Goal: Contribute content: Contribute content

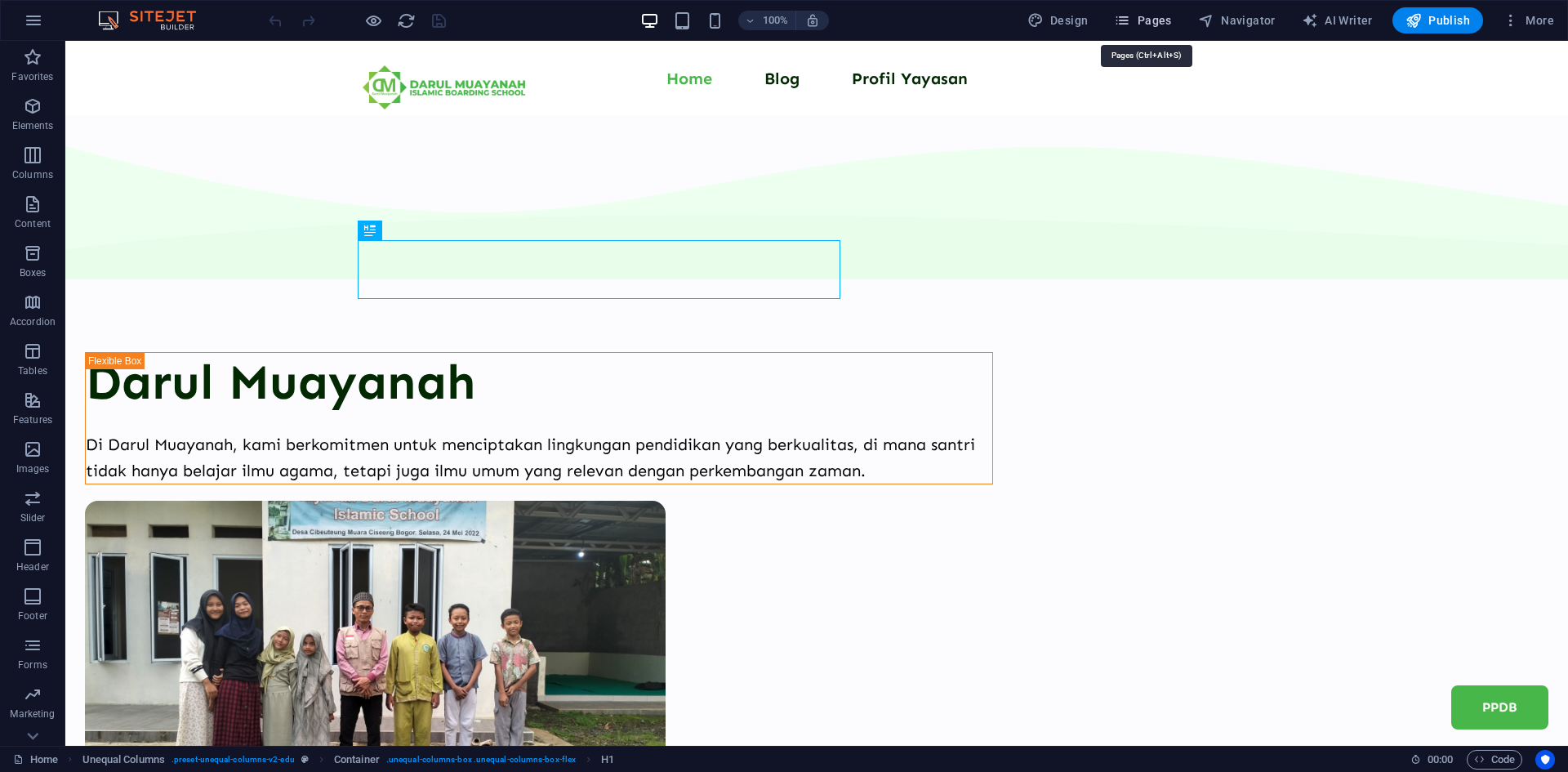
click at [1176, 28] on button "Pages" at bounding box center [1143, 20] width 70 height 26
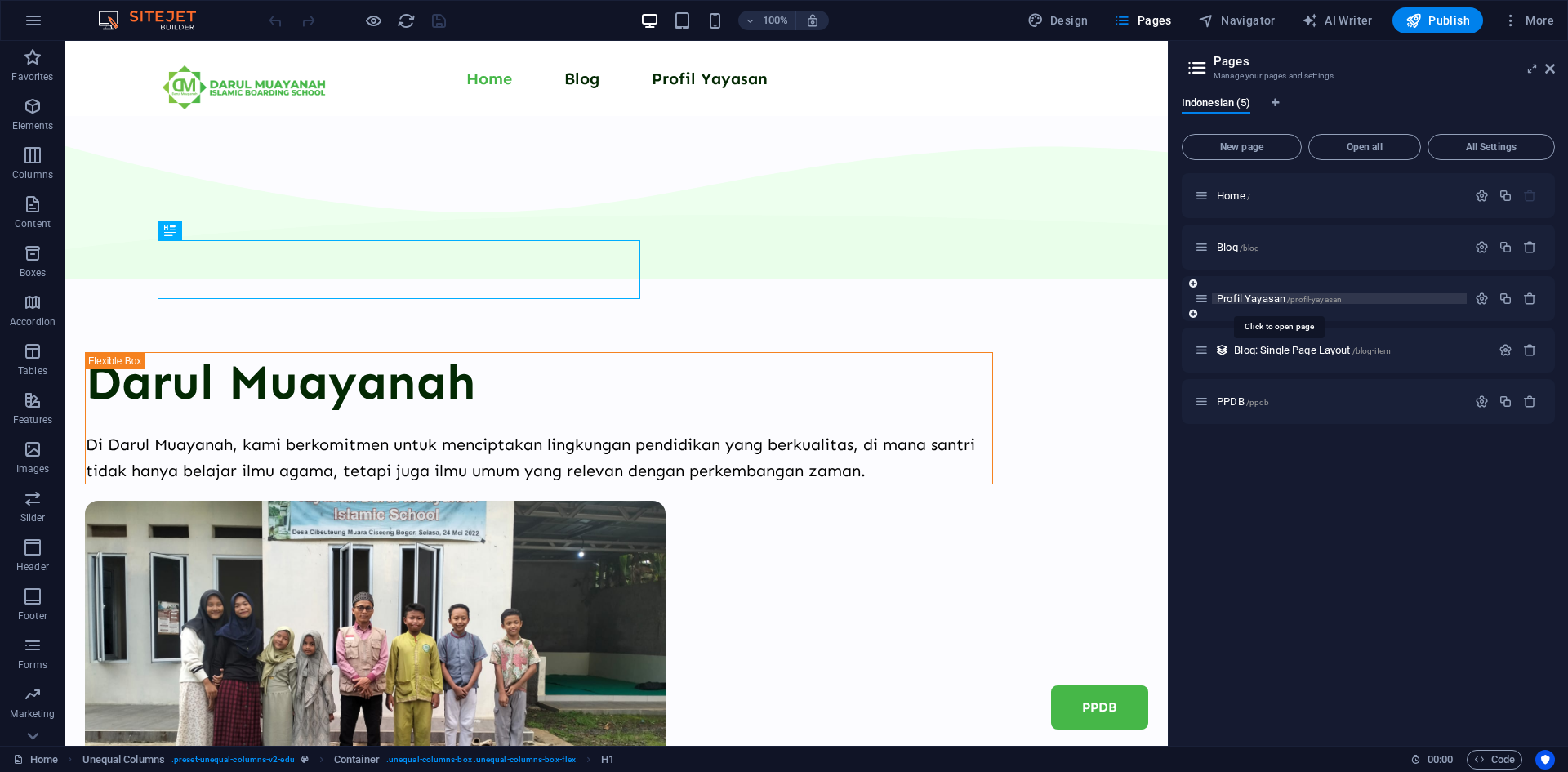
click at [1258, 298] on span "Profil Yayasan /profil-yayasan" at bounding box center [1278, 298] width 125 height 12
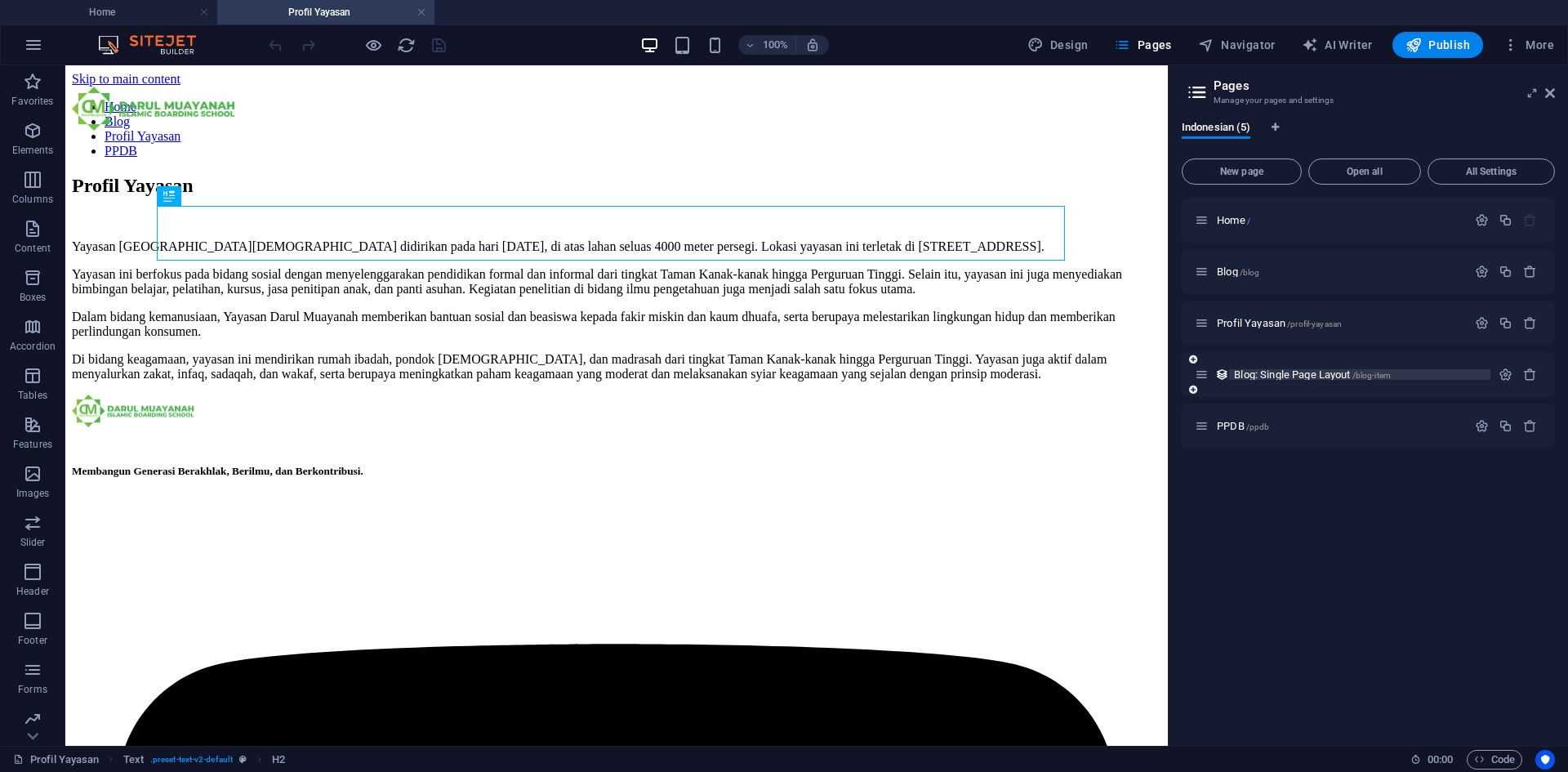
click at [1283, 371] on span "Blog: Single Page Layout /blog-item" at bounding box center [1312, 374] width 157 height 12
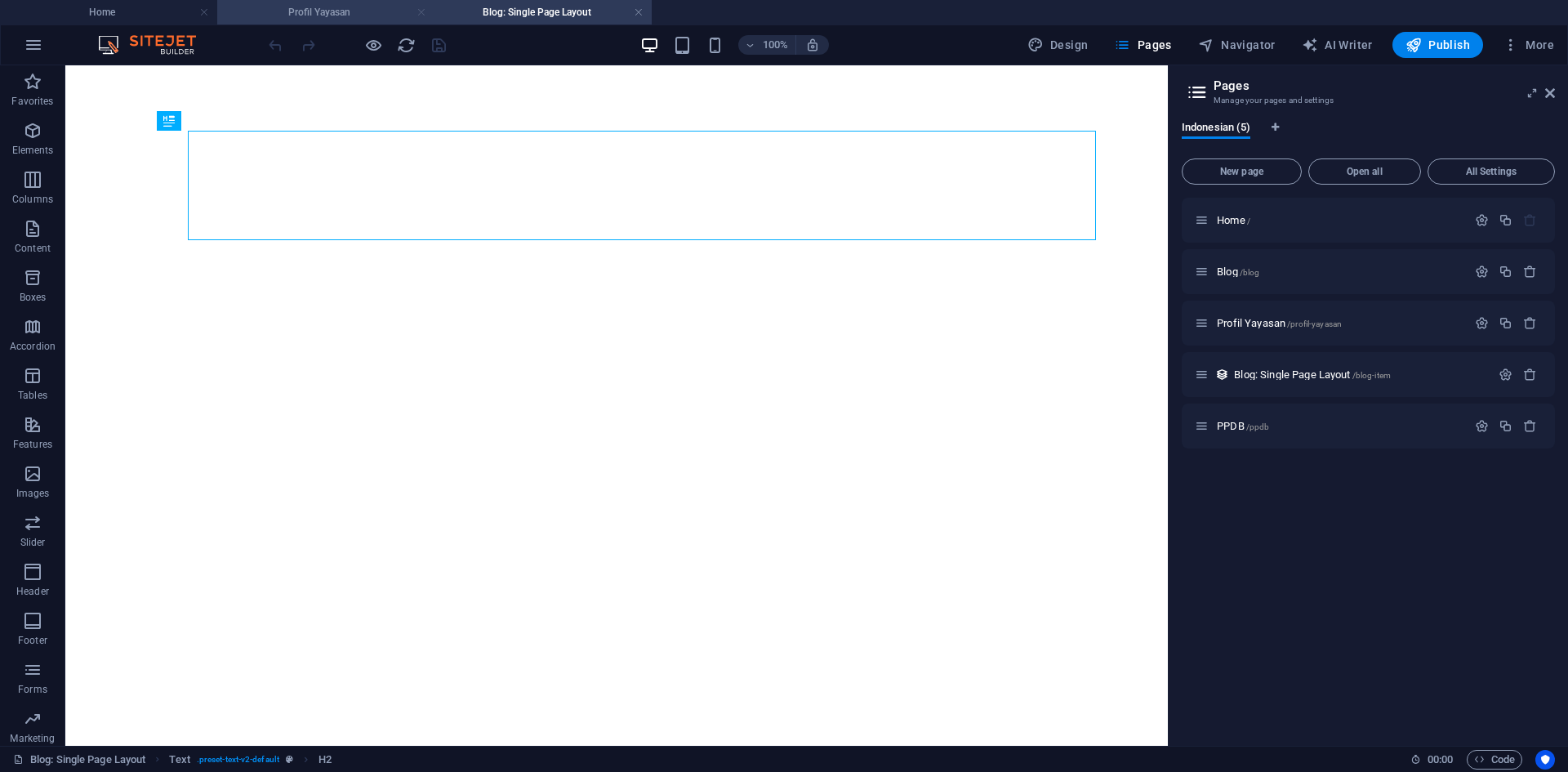
click at [418, 11] on link at bounding box center [421, 12] width 10 height 16
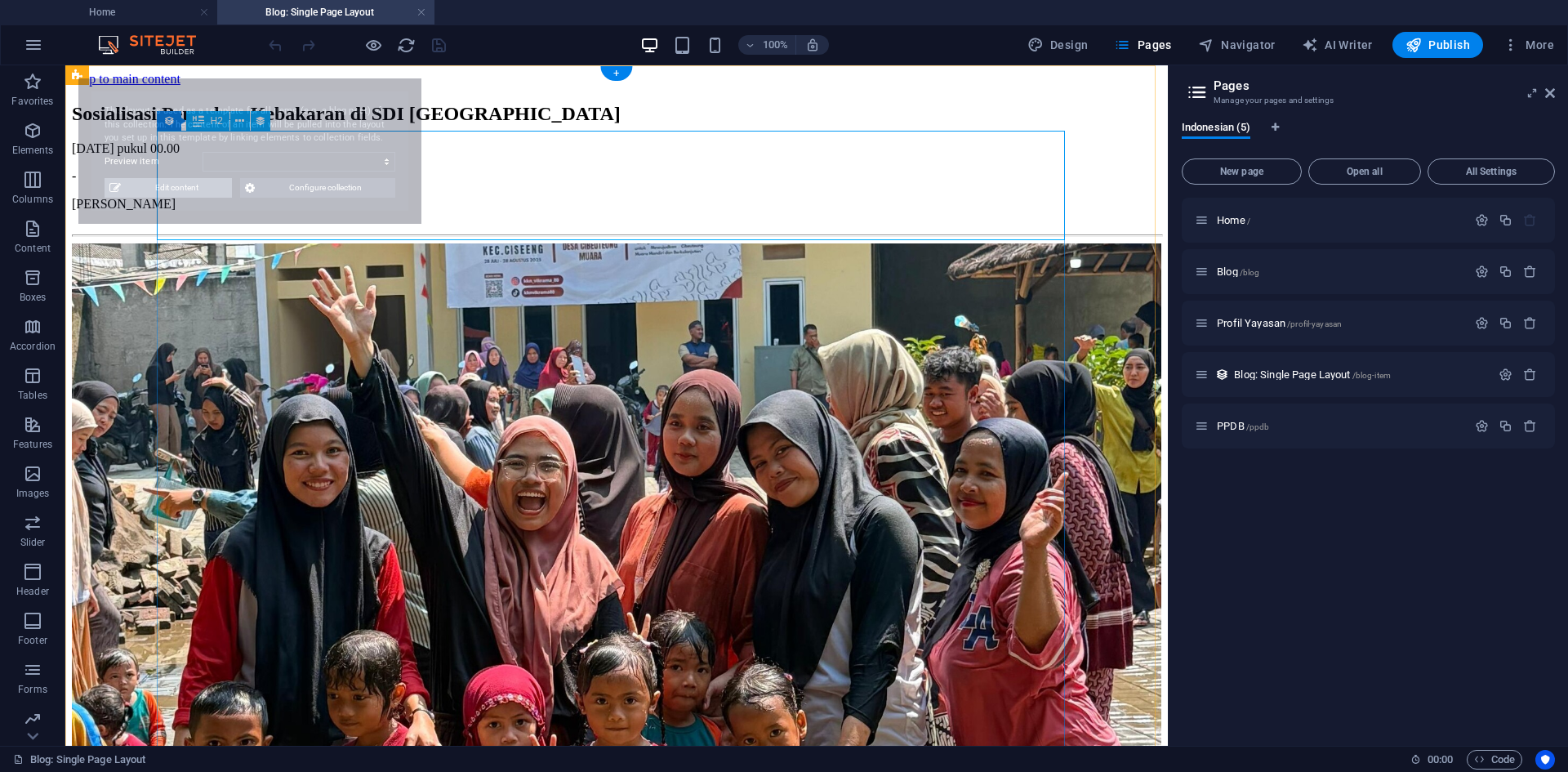
select select "68af0765d234fa486002c304"
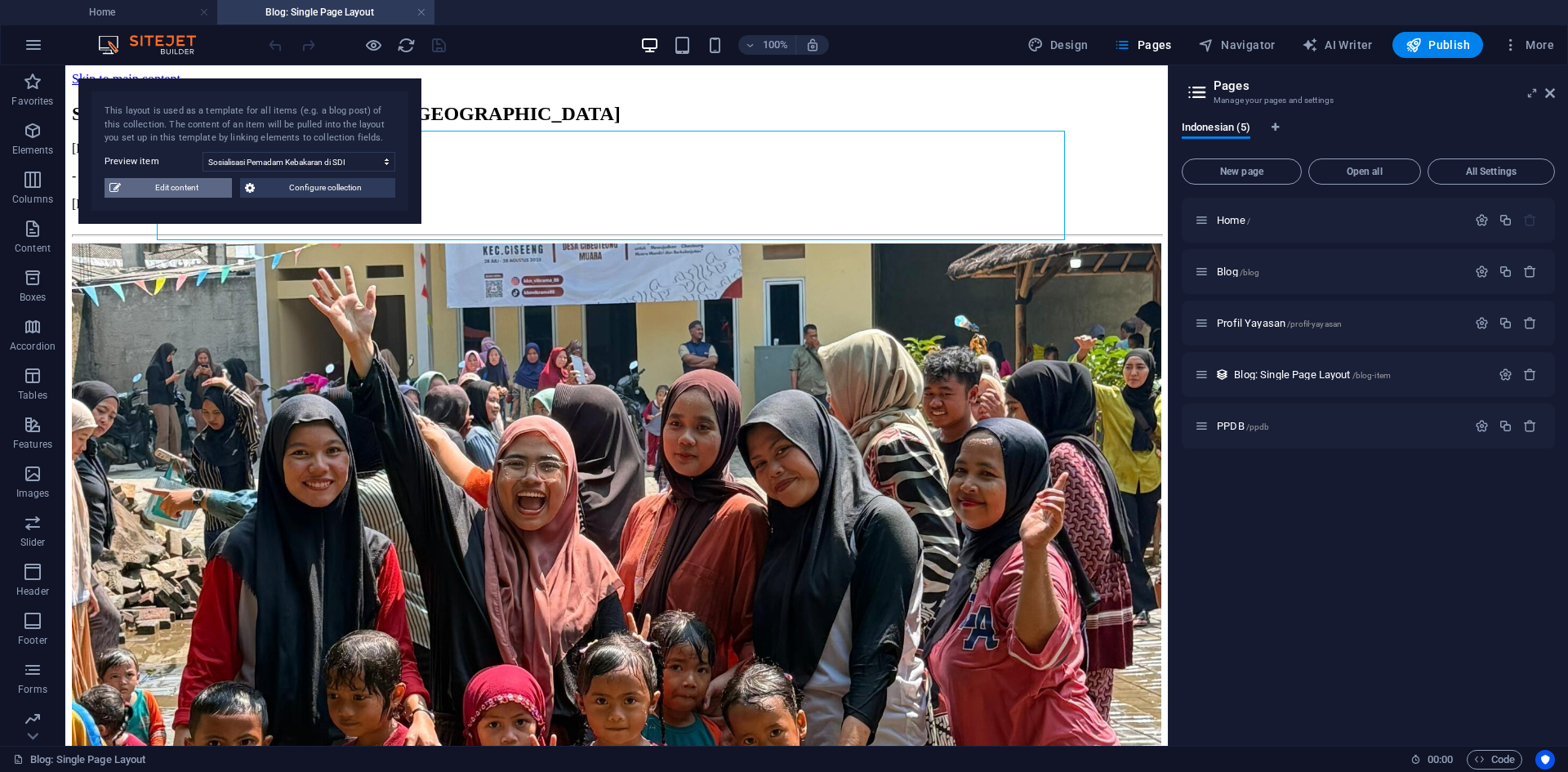
click at [198, 188] on span "Edit content" at bounding box center [176, 187] width 102 height 19
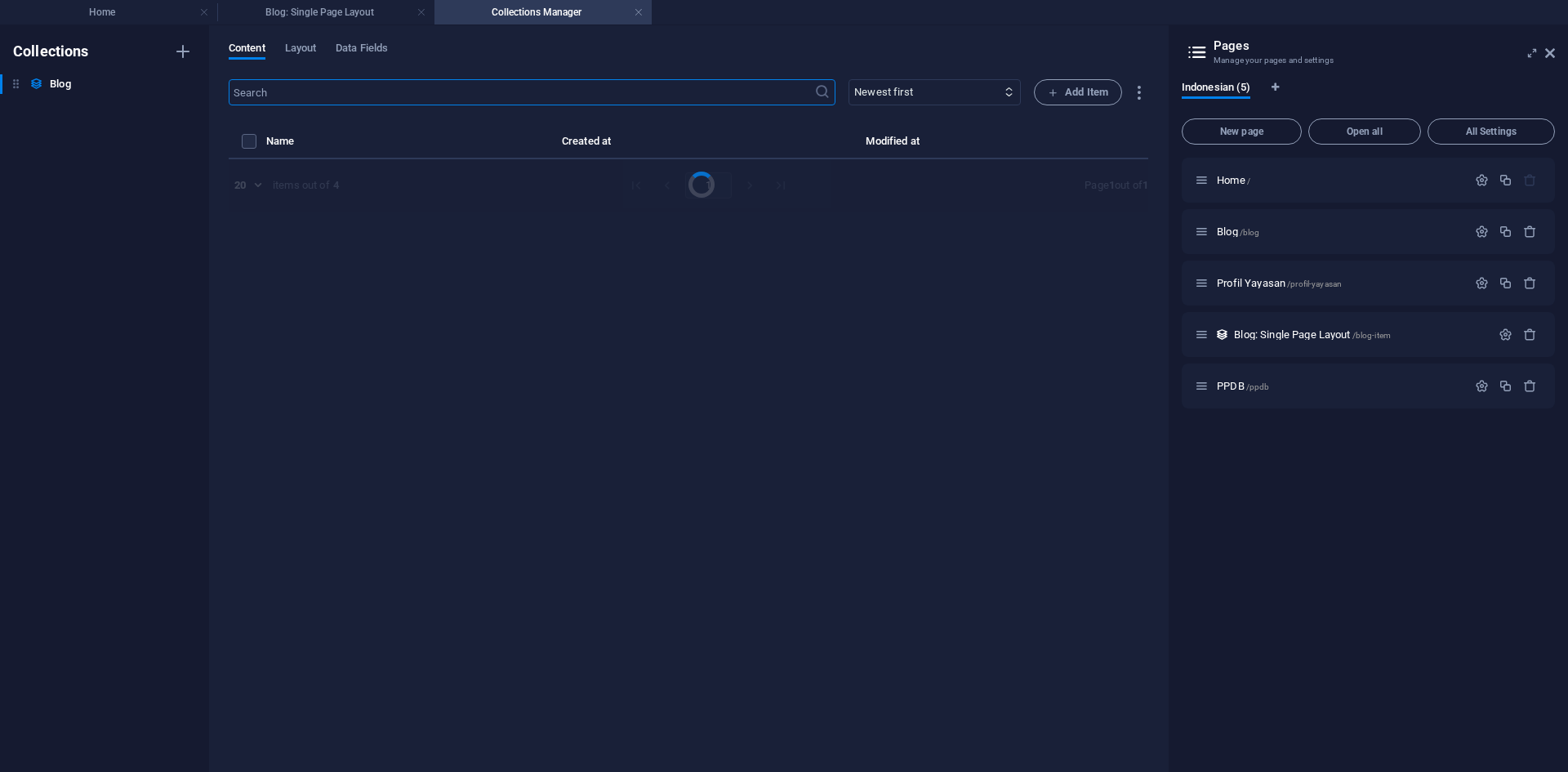
select select "Berita"
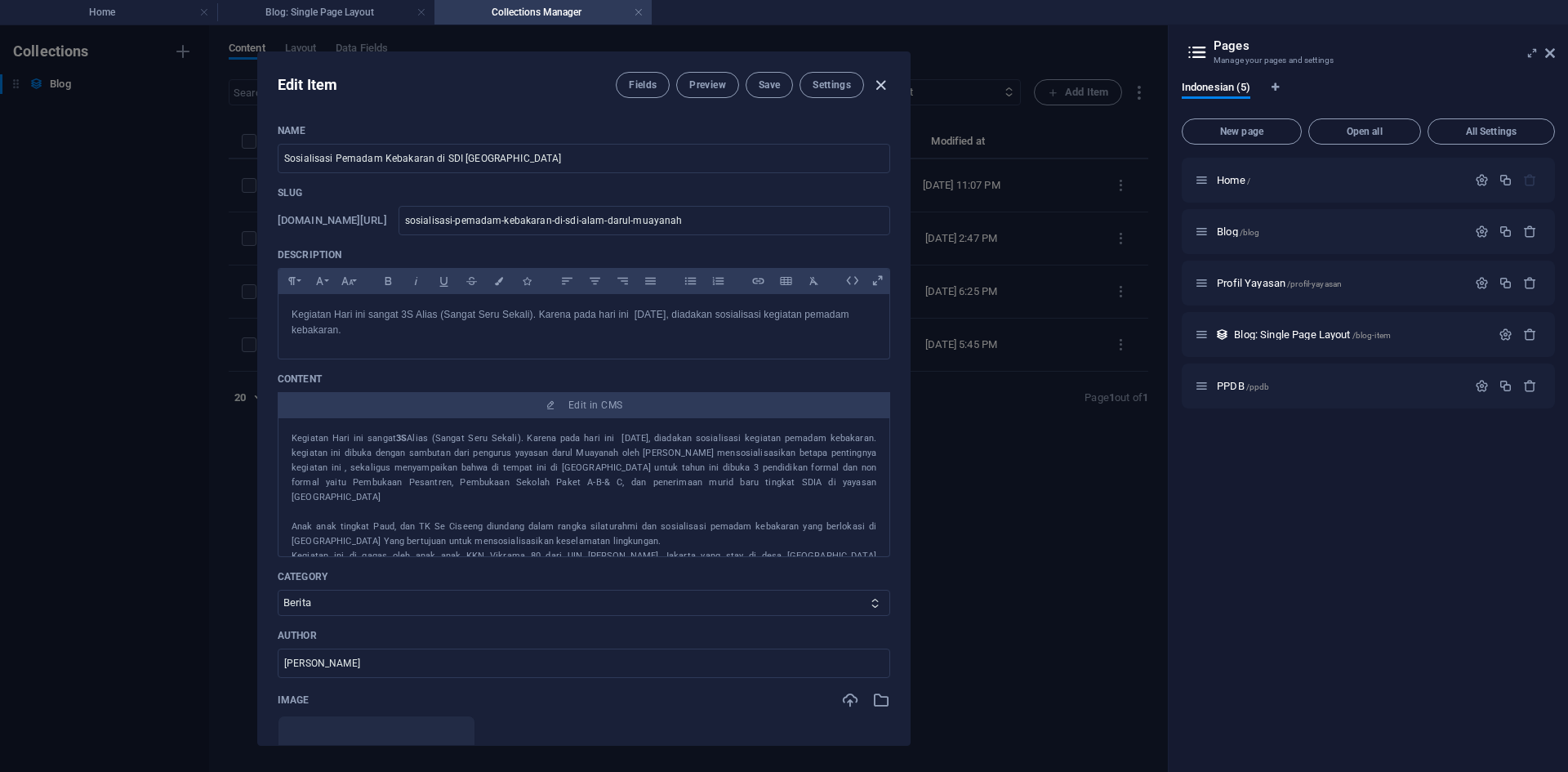
click at [878, 79] on icon "button" at bounding box center [880, 85] width 18 height 18
type input "[DATE]"
type input "sosialisasi-pemadam-kebakaran-di-sdi-alam-darul-muayanah"
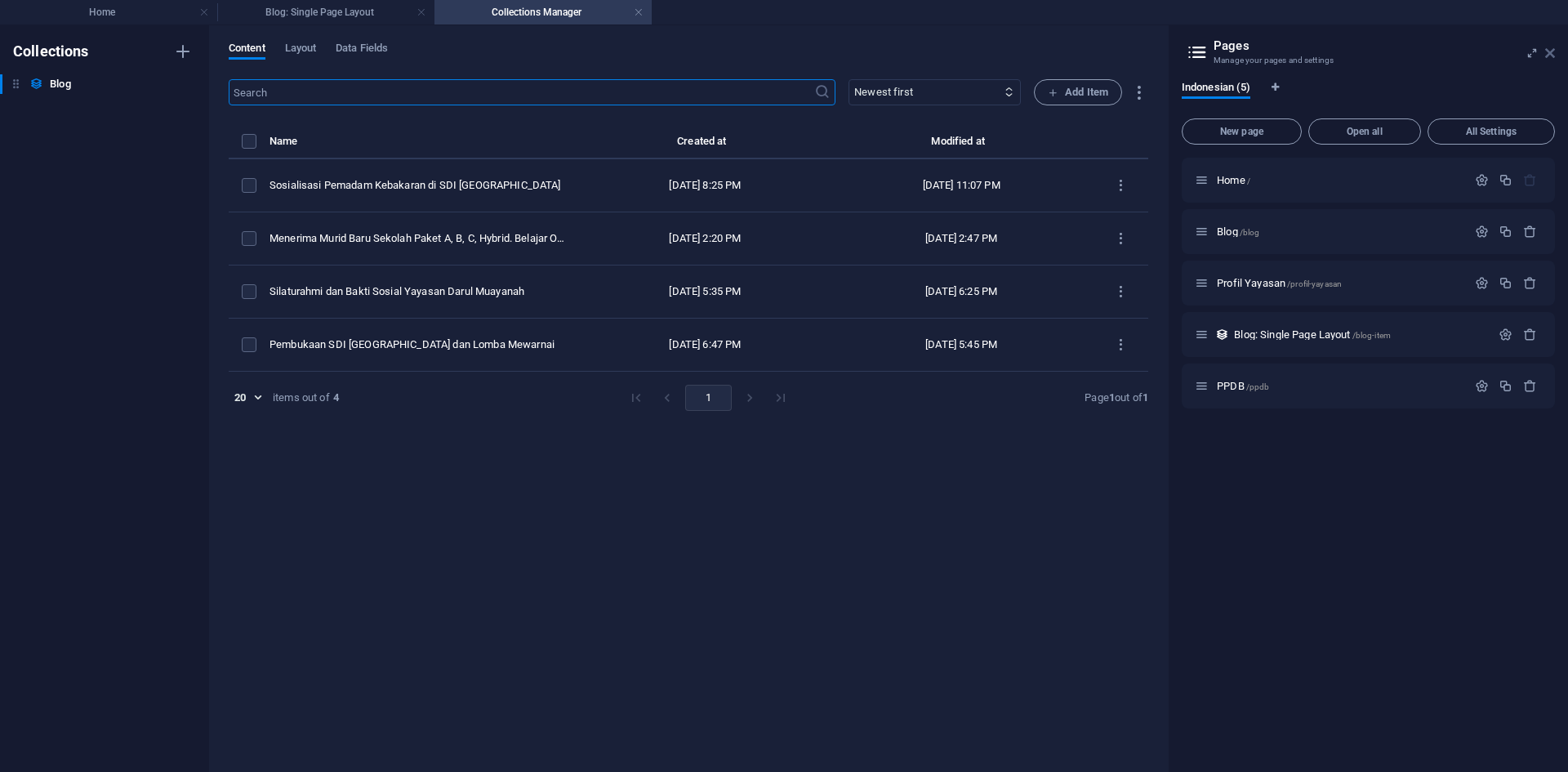
click at [1547, 49] on icon at bounding box center [1550, 53] width 10 height 13
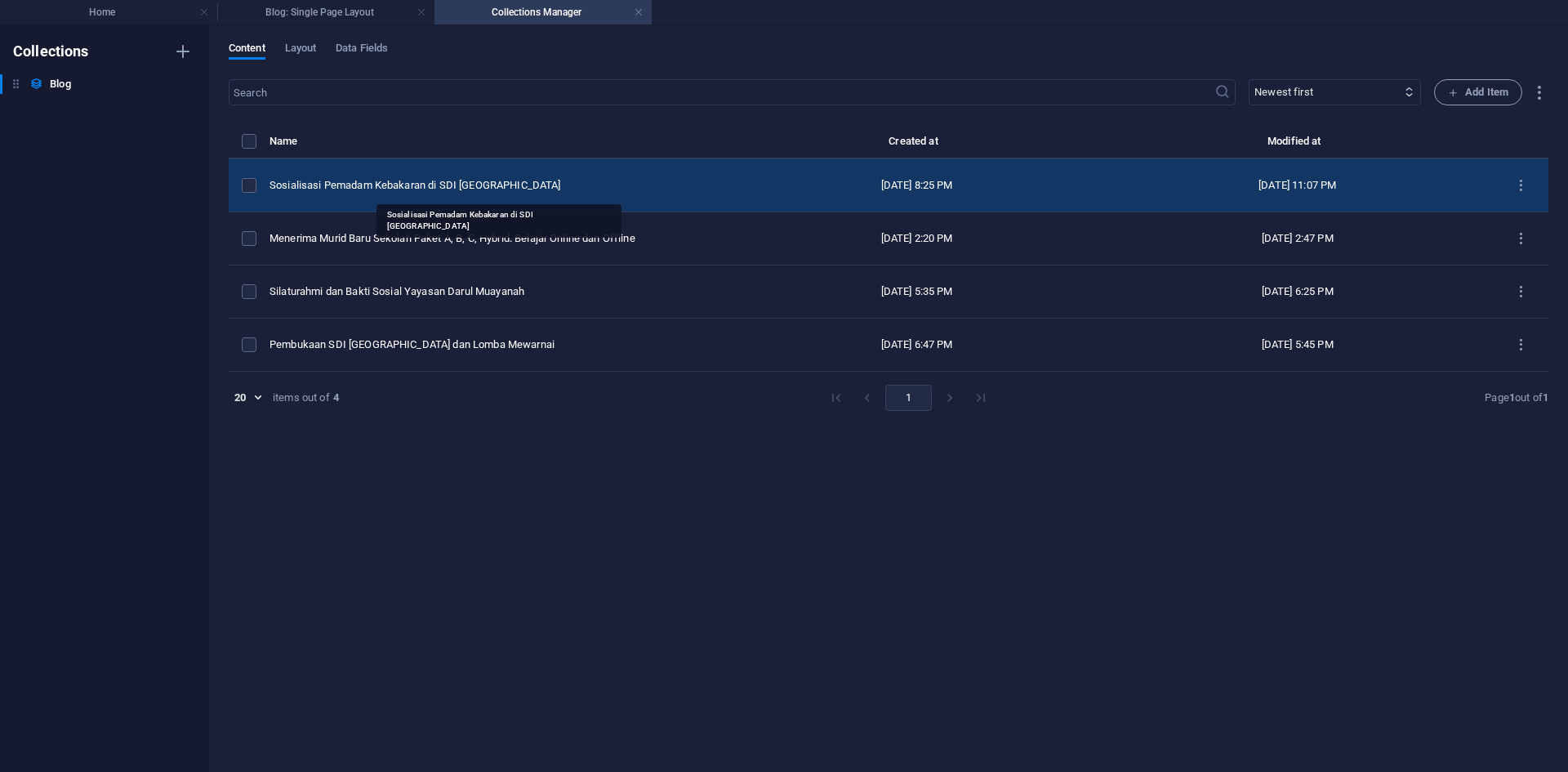
click at [478, 180] on div "Sosialisasi Pemadam Kebakaran di SDI [GEOGRAPHIC_DATA]" at bounding box center [494, 186] width 449 height 15
select select "Berita"
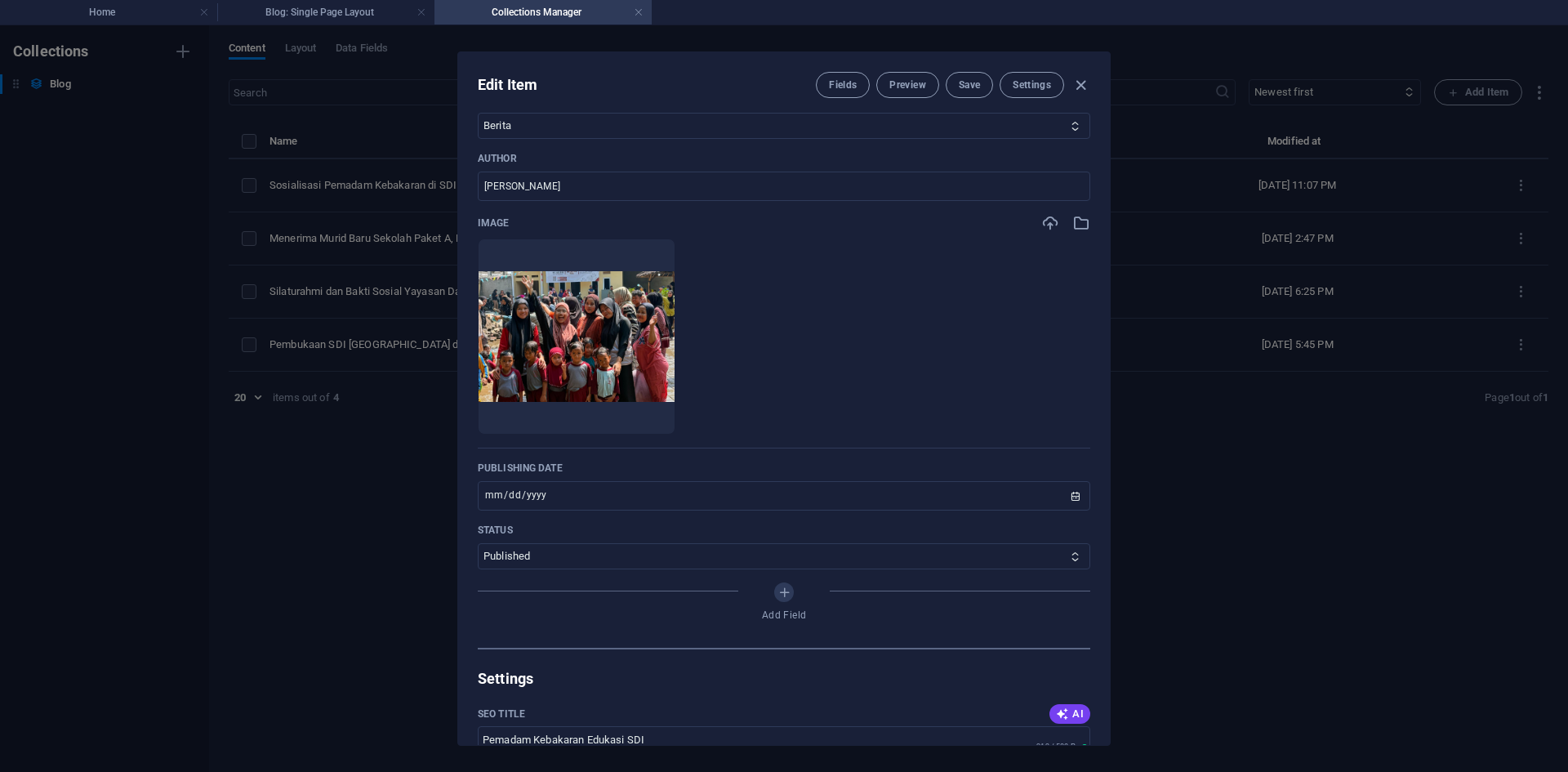
scroll to position [572, 0]
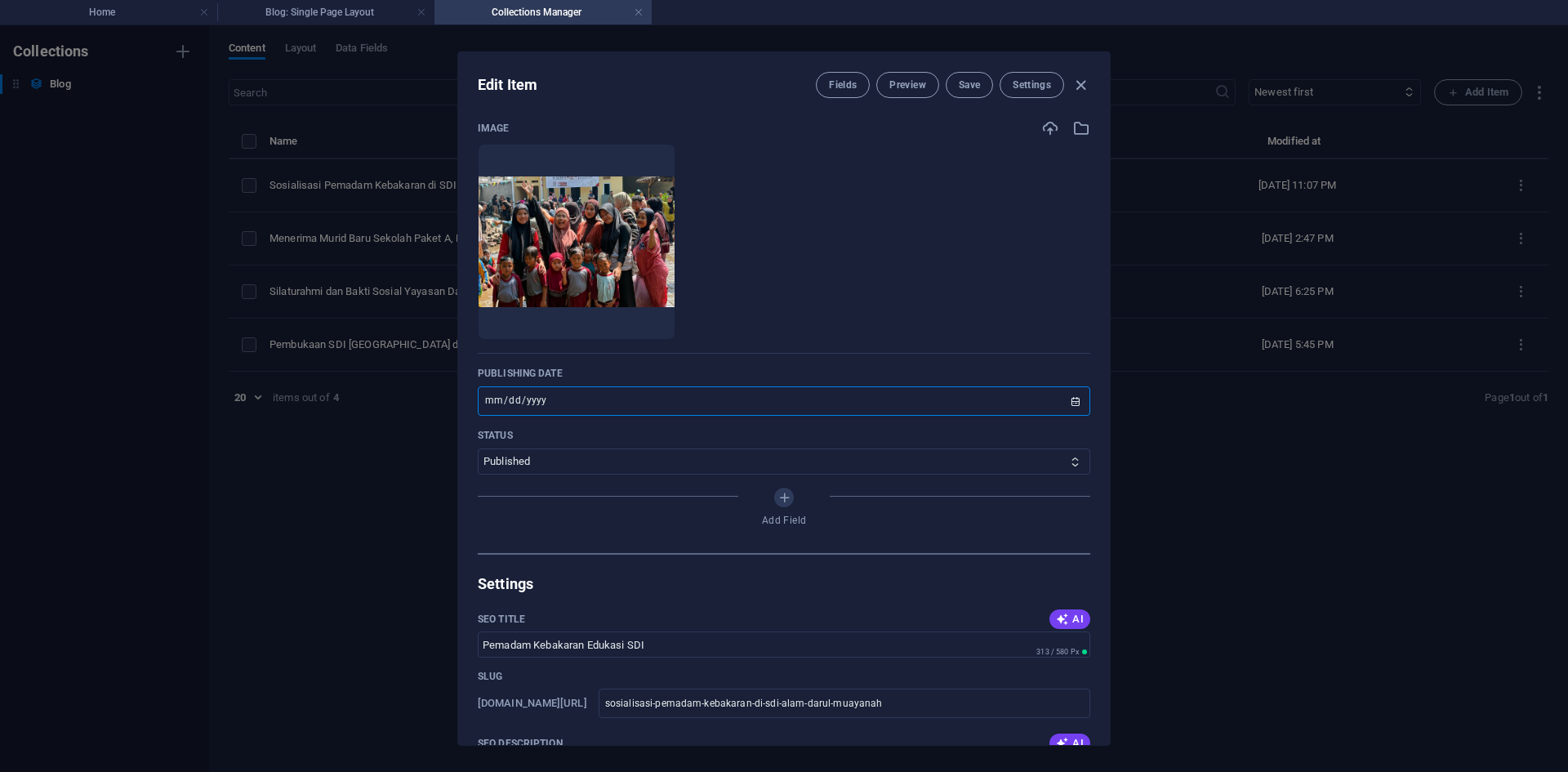
click at [1071, 407] on input "[DATE]" at bounding box center [784, 402] width 613 height 30
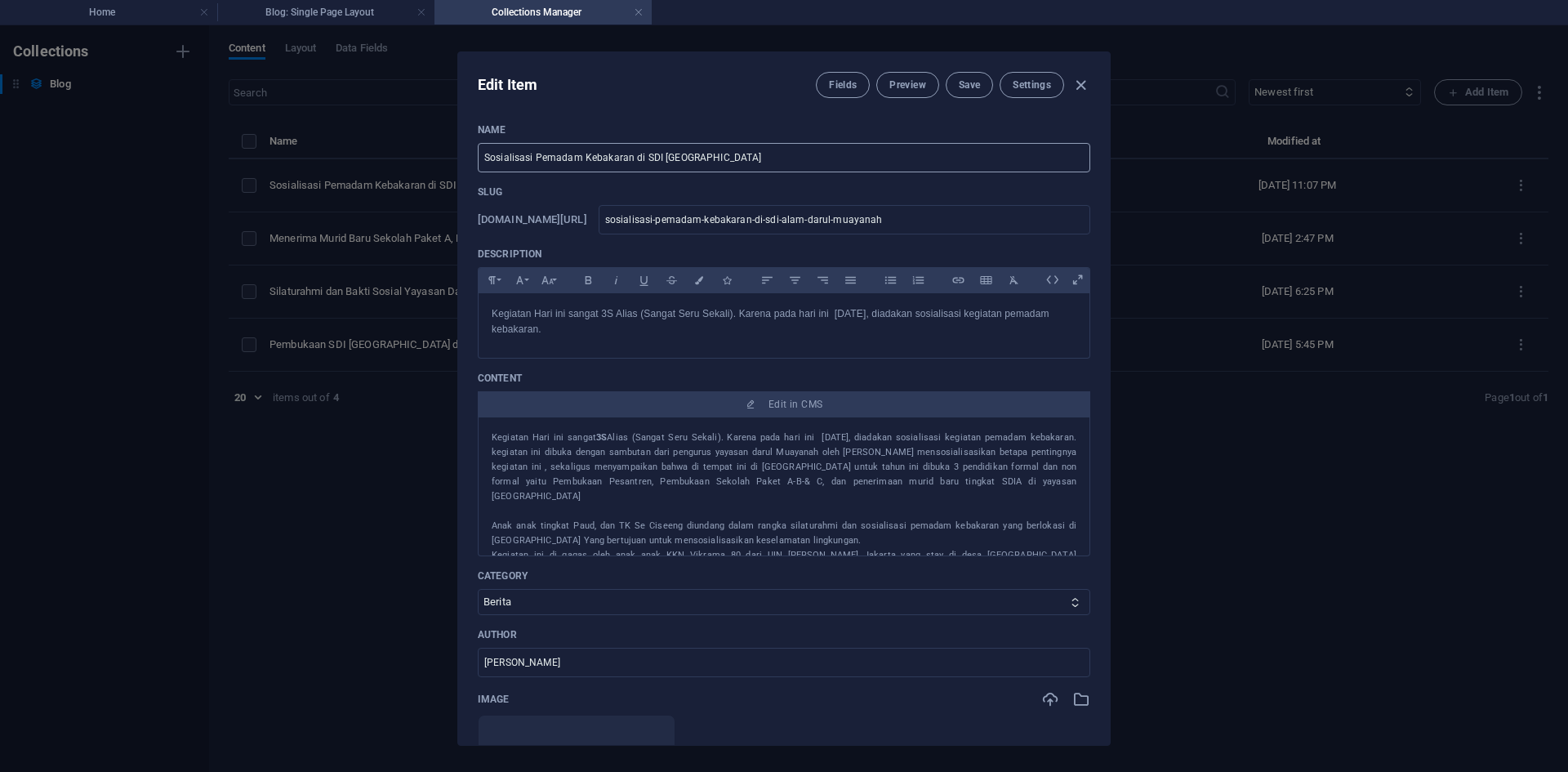
scroll to position [0, 0]
click at [975, 89] on span "Save" at bounding box center [969, 85] width 21 height 13
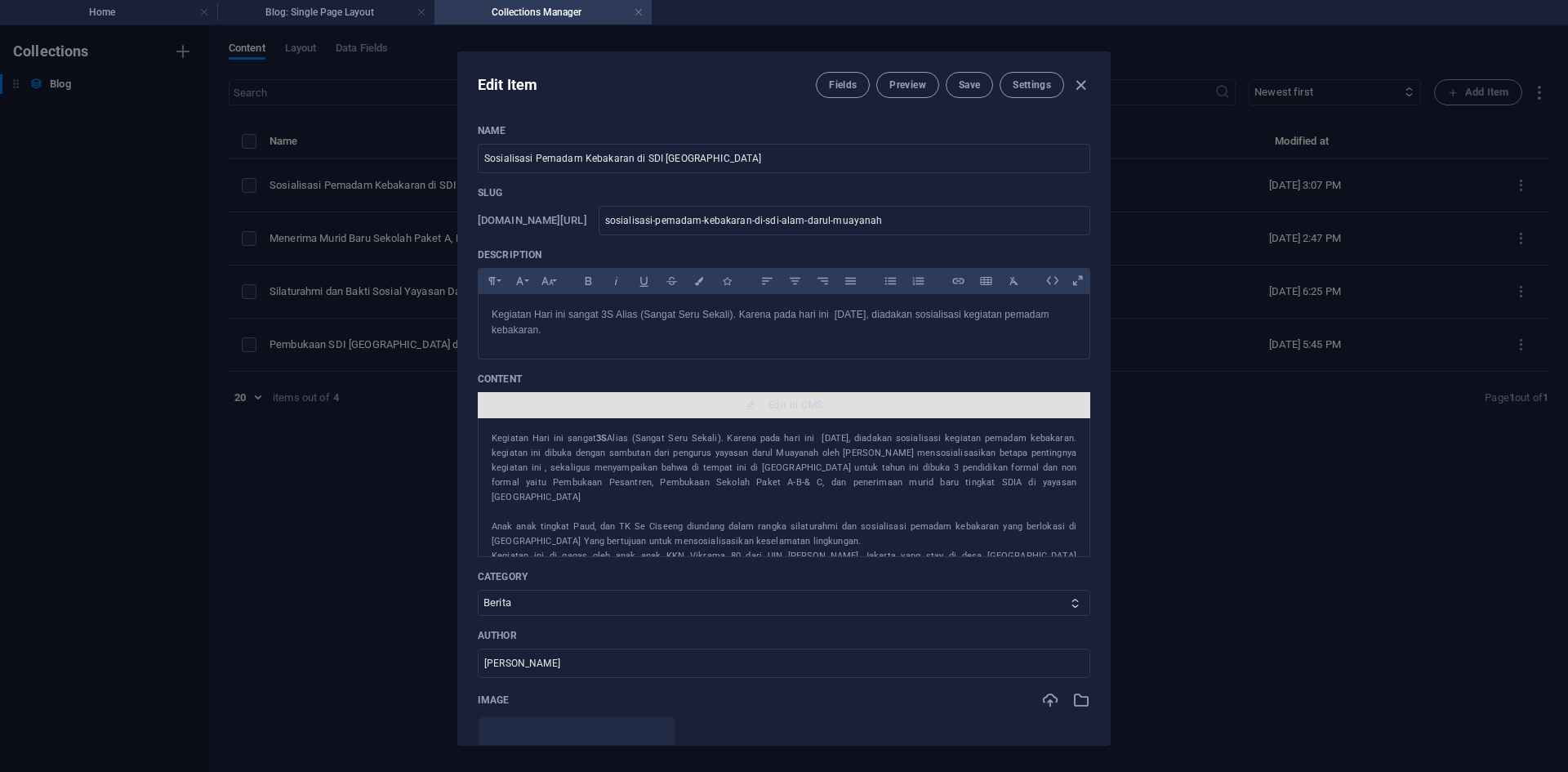
click at [808, 403] on span "Edit in CMS" at bounding box center [796, 405] width 54 height 13
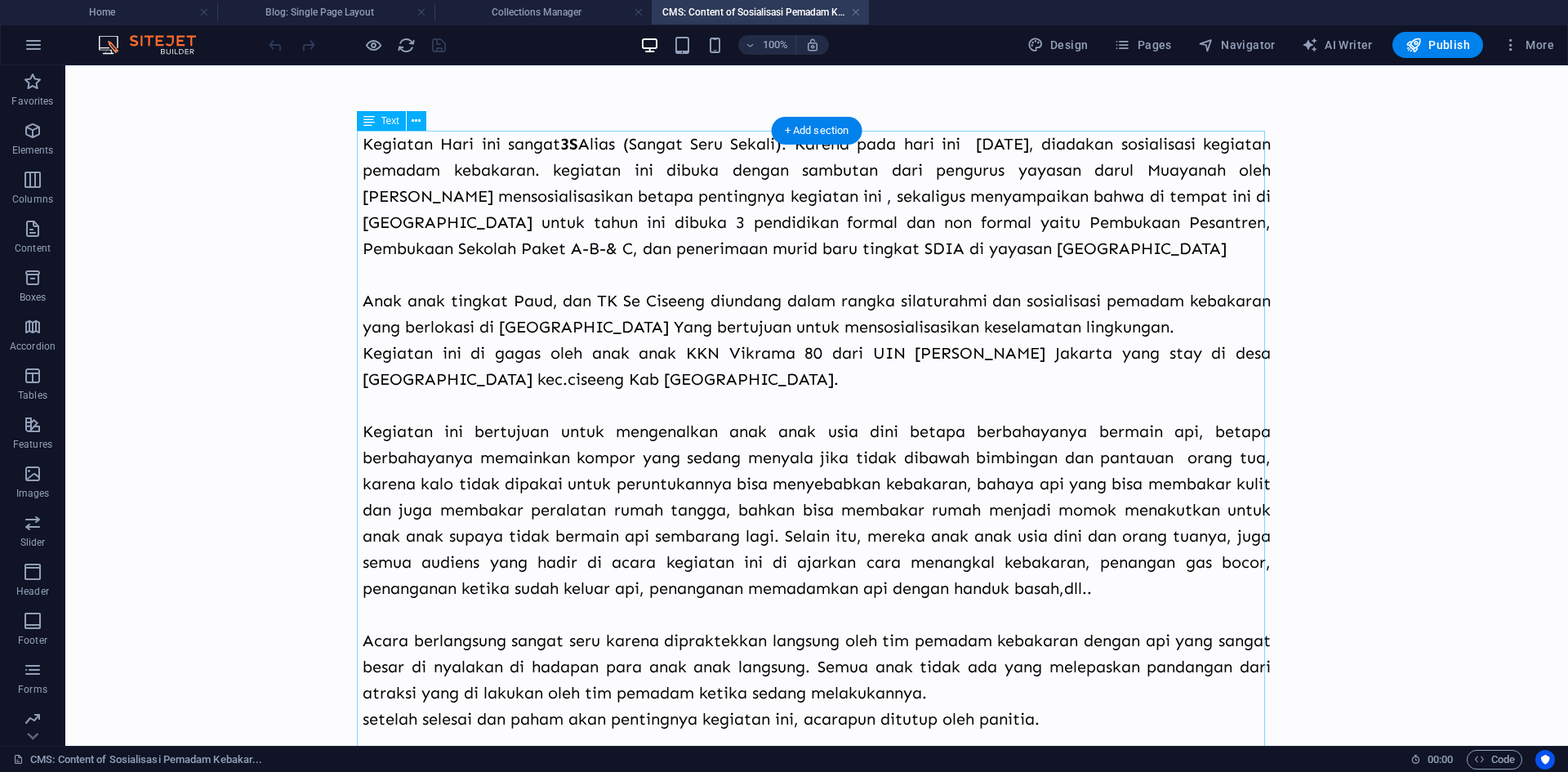
click at [650, 346] on div "Kegiatan Hari ini sangat 3S Alias (Sangat Seru Sekali). Karena pada hari ini [D…" at bounding box center [817, 575] width 908 height 889
click at [652, 346] on div "Kegiatan Hari ini sangat 3S Alias (Sangat Seru Sekali). Karena pada hari ini [D…" at bounding box center [817, 575] width 908 height 889
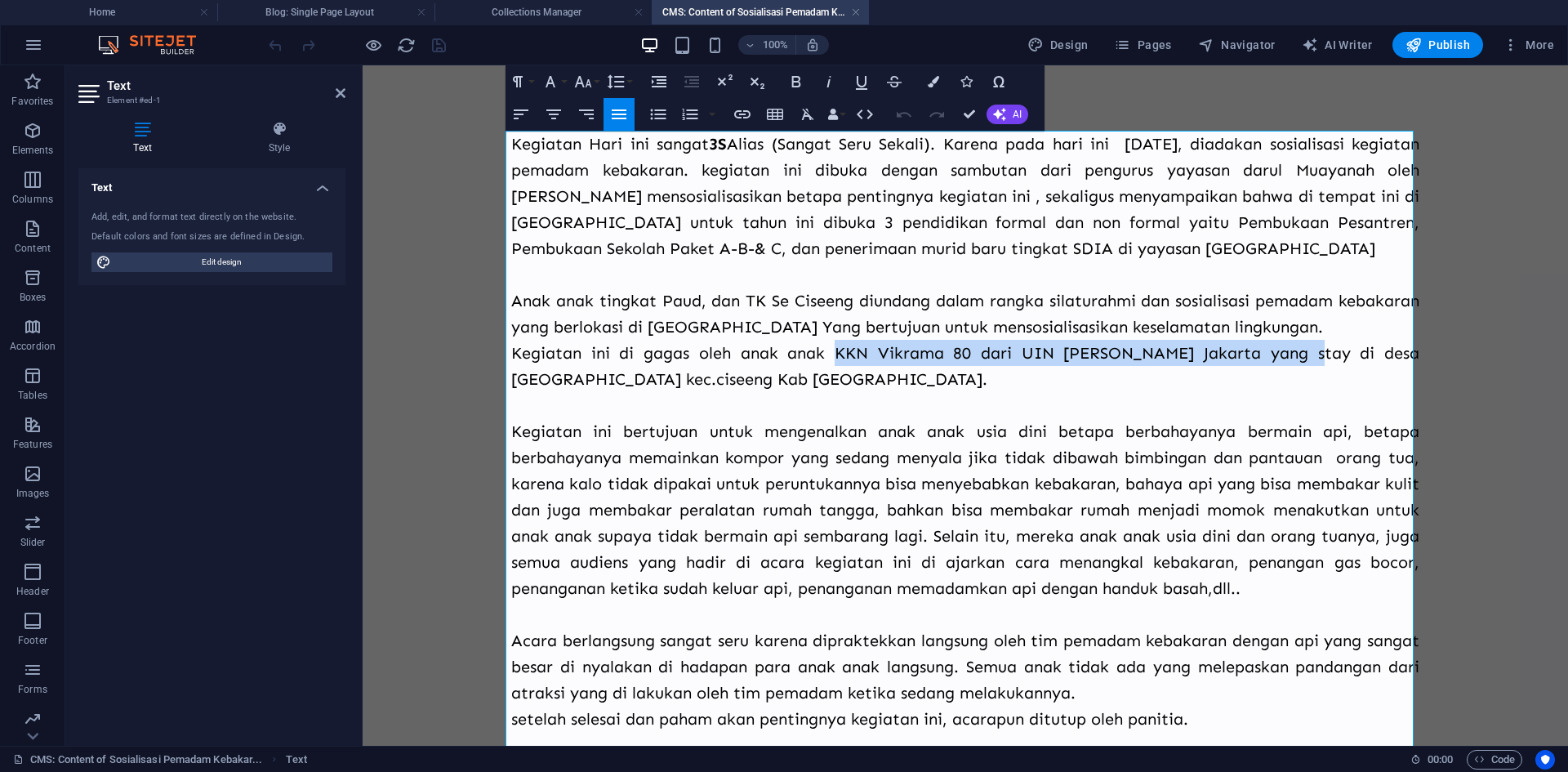
drag, startPoint x: 819, startPoint y: 376, endPoint x: 1260, endPoint y: 380, distance: 441.0
click at [1260, 380] on p "Kegiatan ini di gagas oleh anak anak KKN Vikrama 80 dari UIN [PERSON_NAME] Jaka…" at bounding box center [965, 366] width 908 height 53
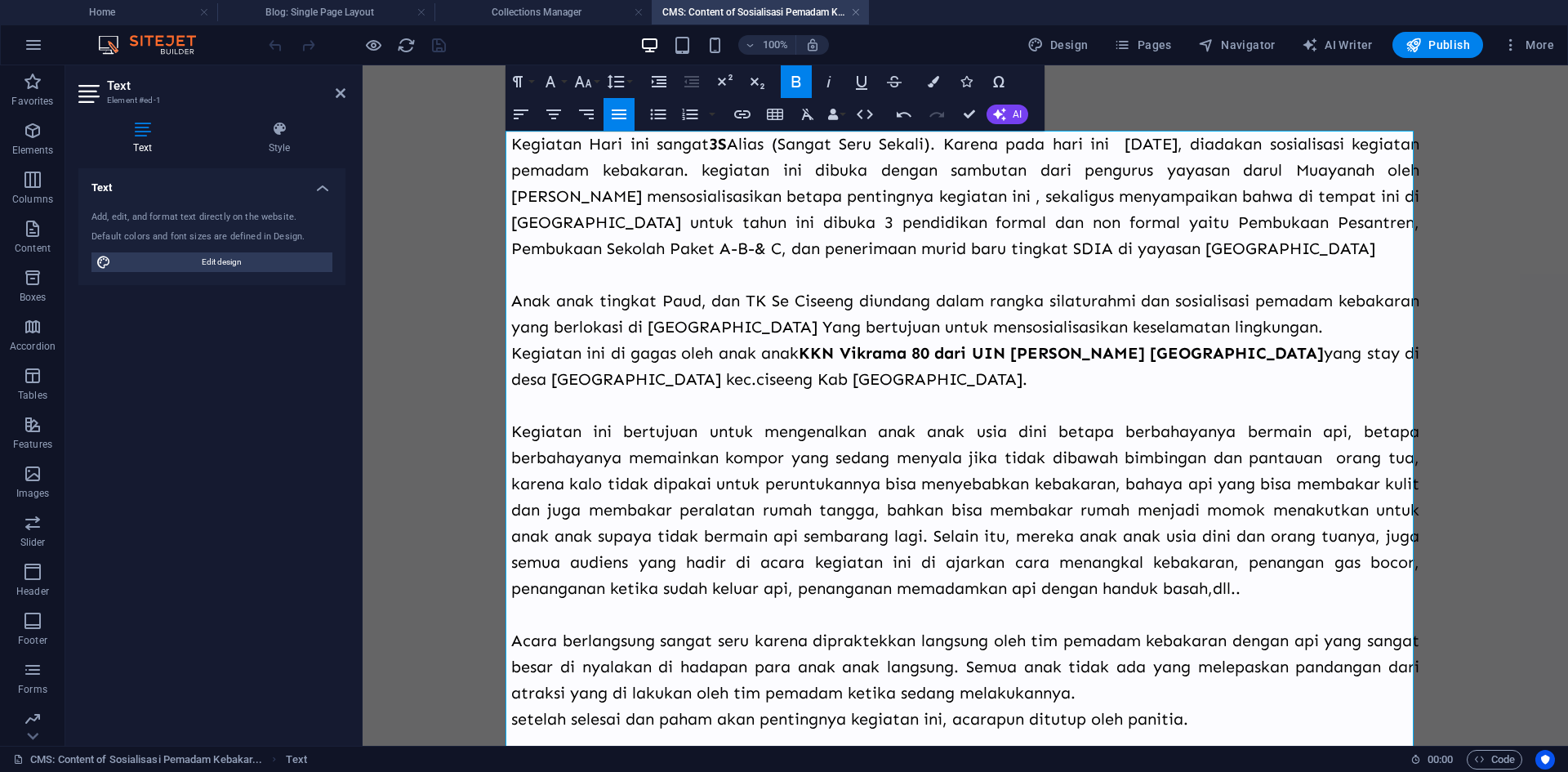
click at [1240, 418] on p at bounding box center [965, 405] width 908 height 26
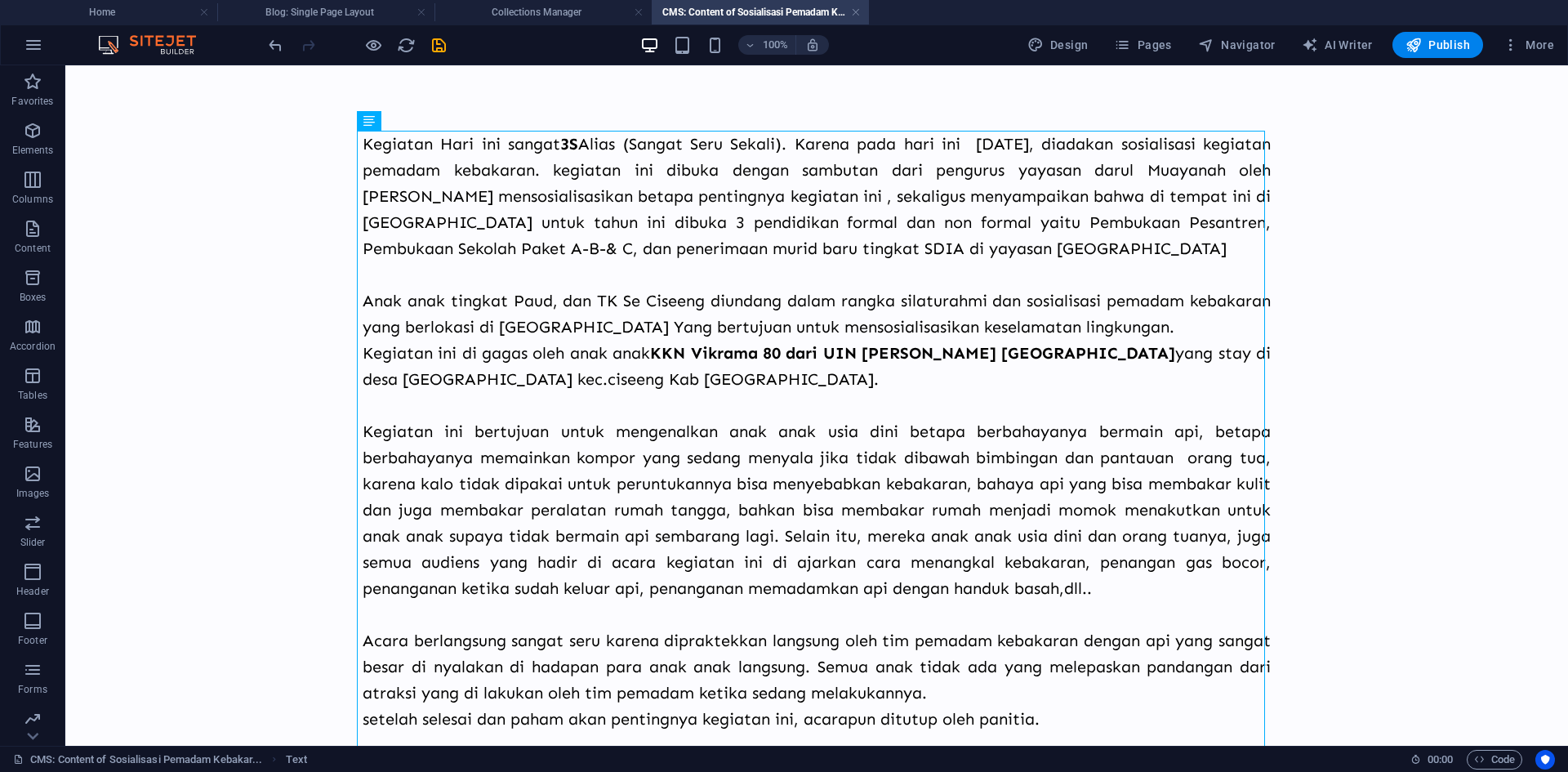
click at [1412, 478] on body "Skip to main content Kegiatan Hari ini sangat 3S Alias (Sangat Seru Sekali). Ka…" at bounding box center [817, 575] width 1502 height 1019
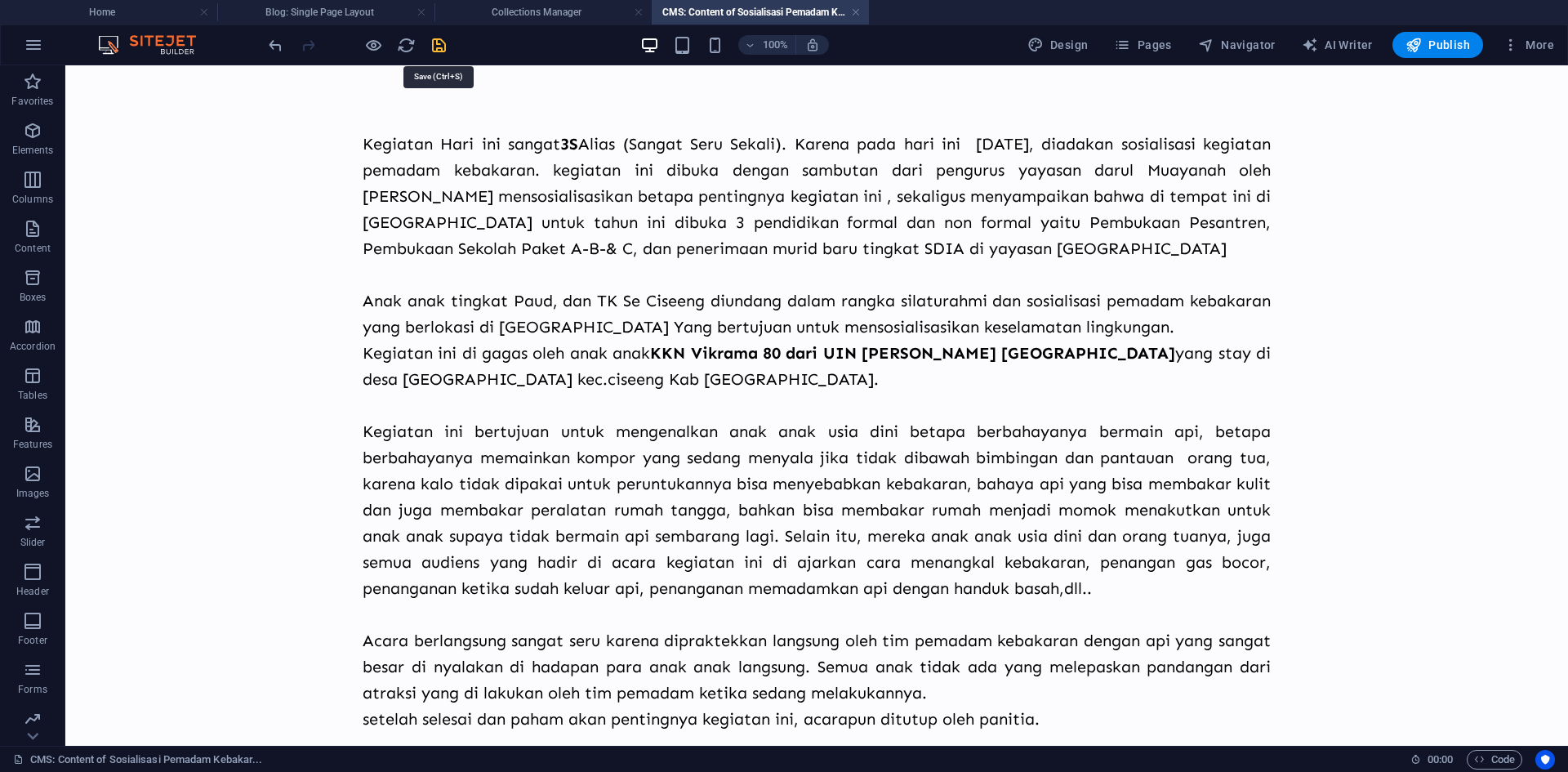
click at [448, 47] on icon "save" at bounding box center [438, 45] width 18 height 18
click at [858, 10] on link at bounding box center [856, 12] width 10 height 16
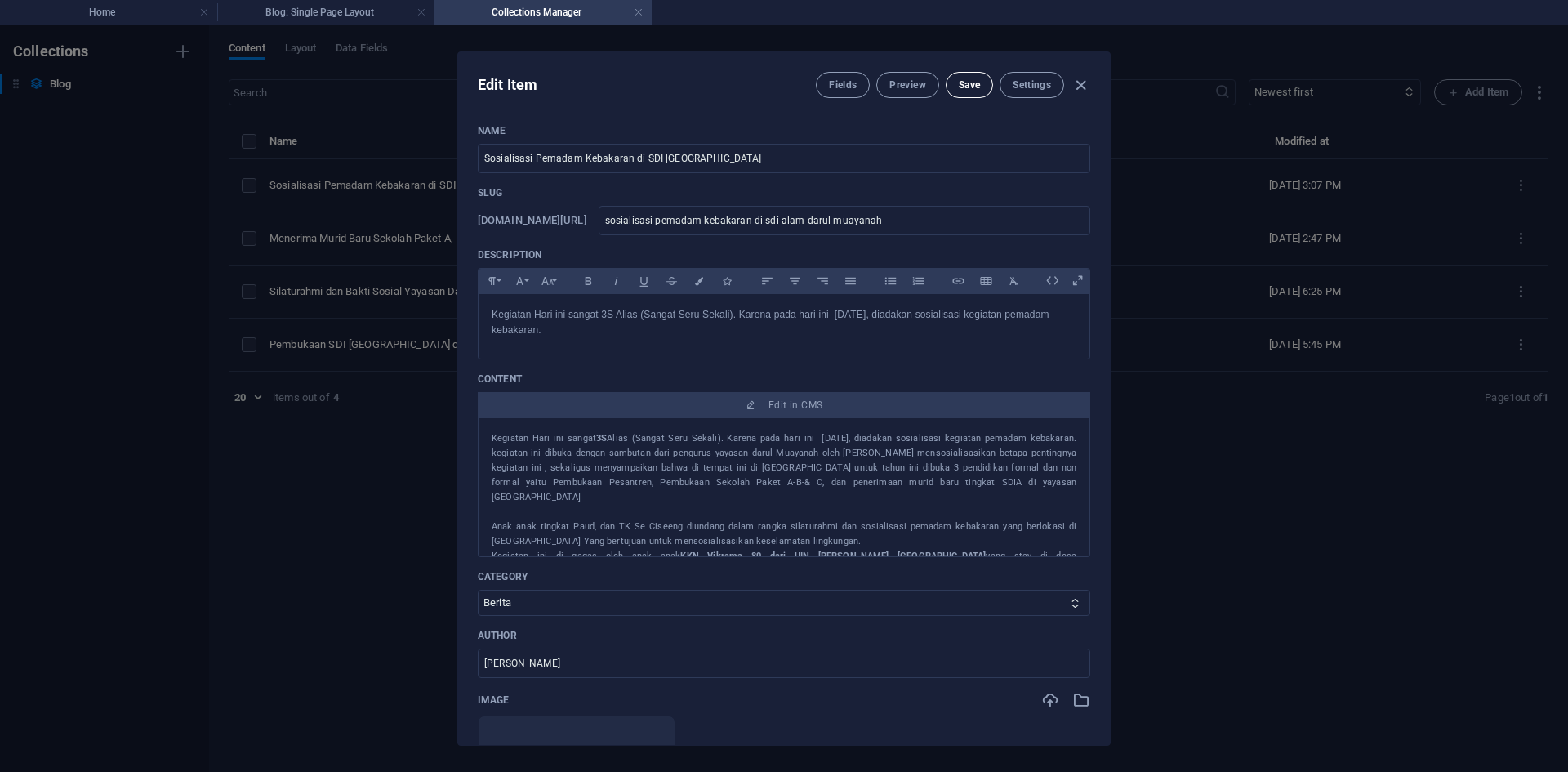
click at [959, 80] on span "Save" at bounding box center [969, 85] width 21 height 13
click at [1078, 86] on icon "button" at bounding box center [1081, 85] width 18 height 18
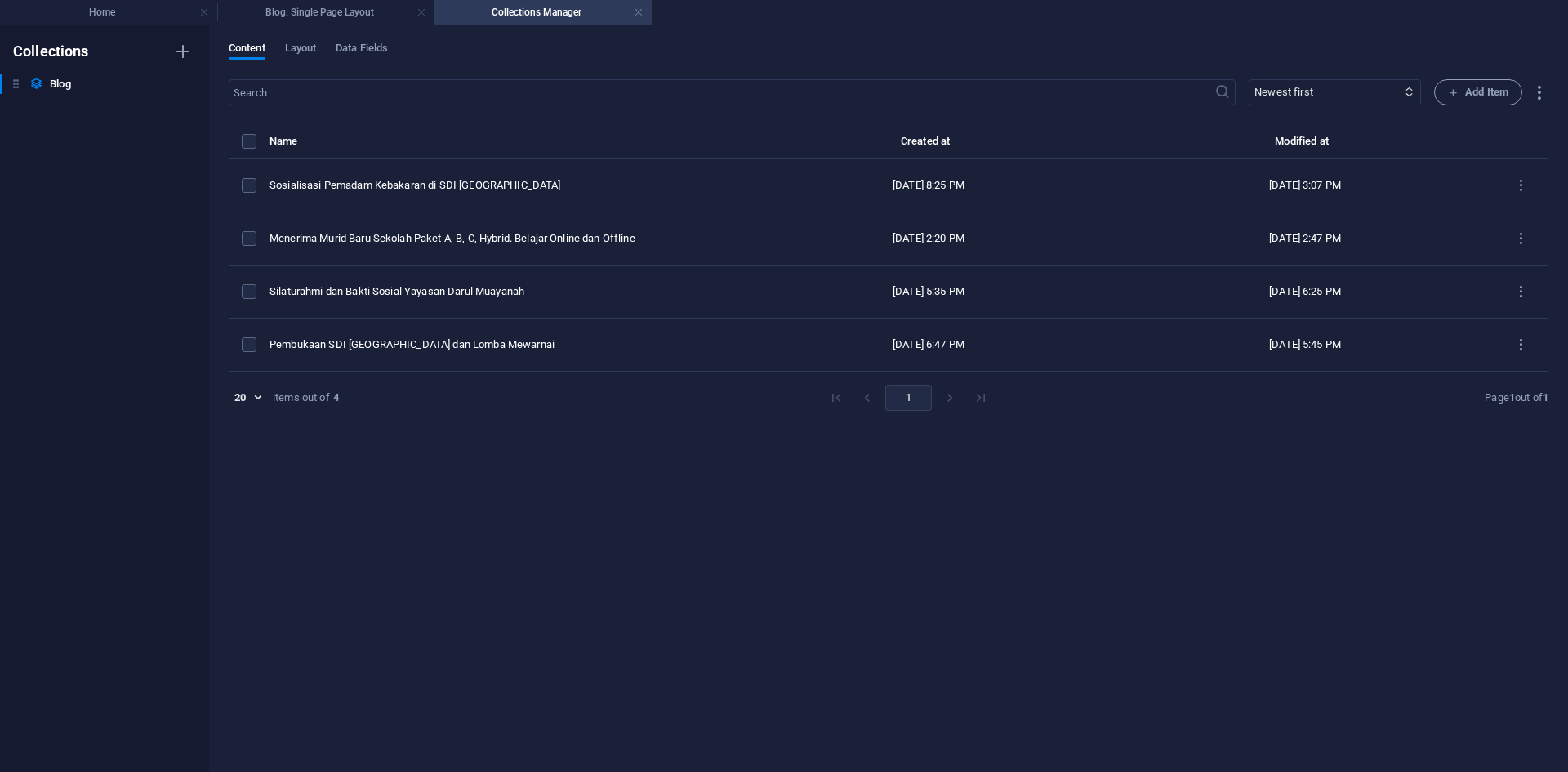
type input "[DATE]"
type input "sosialisasi-pemadam-kebakaran-di-sdi-alam-darul-muayanah"
click at [312, 7] on h4 "Blog: Single Page Layout" at bounding box center [325, 12] width 217 height 18
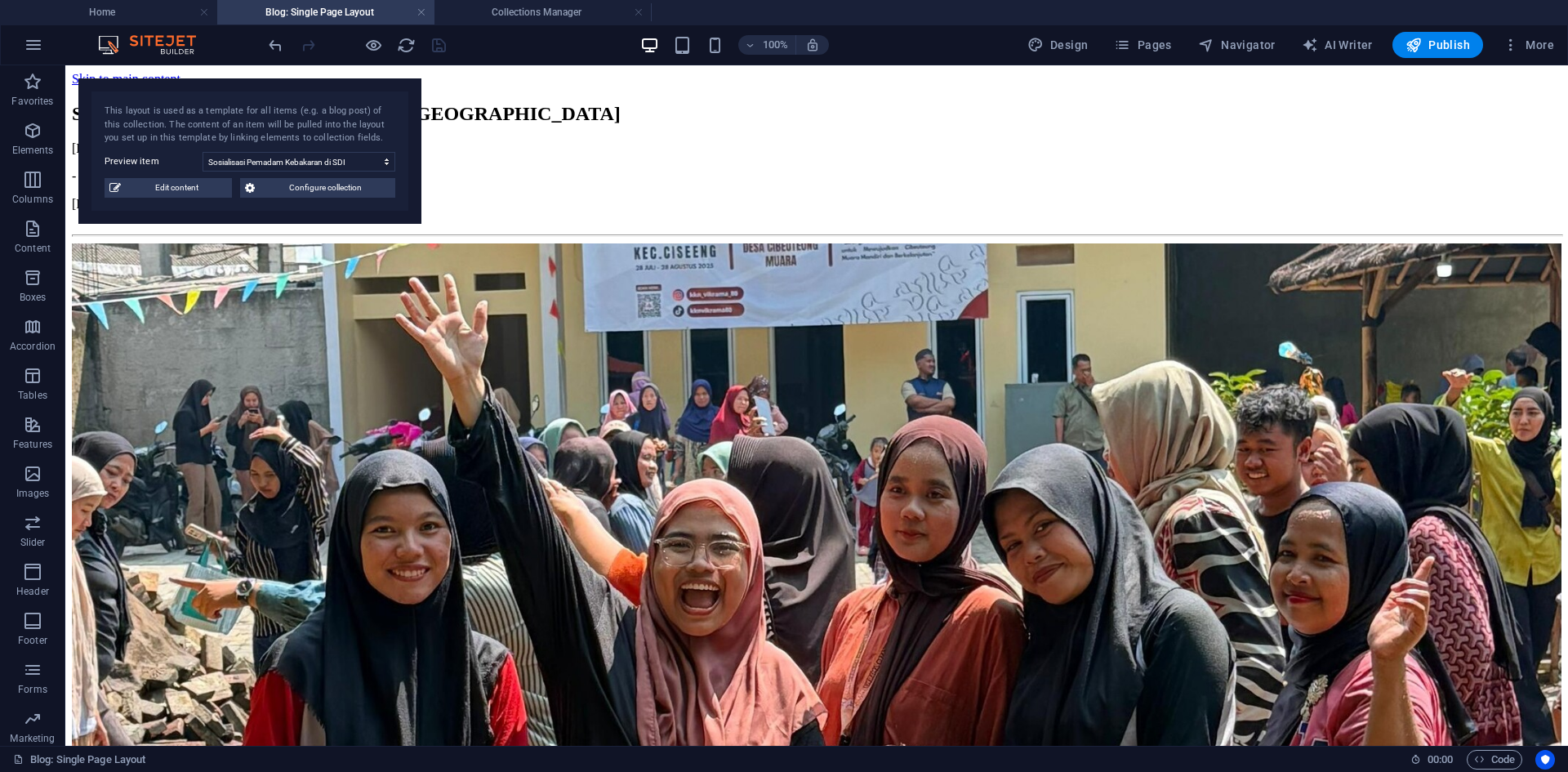
click at [642, 12] on link at bounding box center [639, 12] width 10 height 16
click at [425, 14] on link at bounding box center [421, 12] width 10 height 16
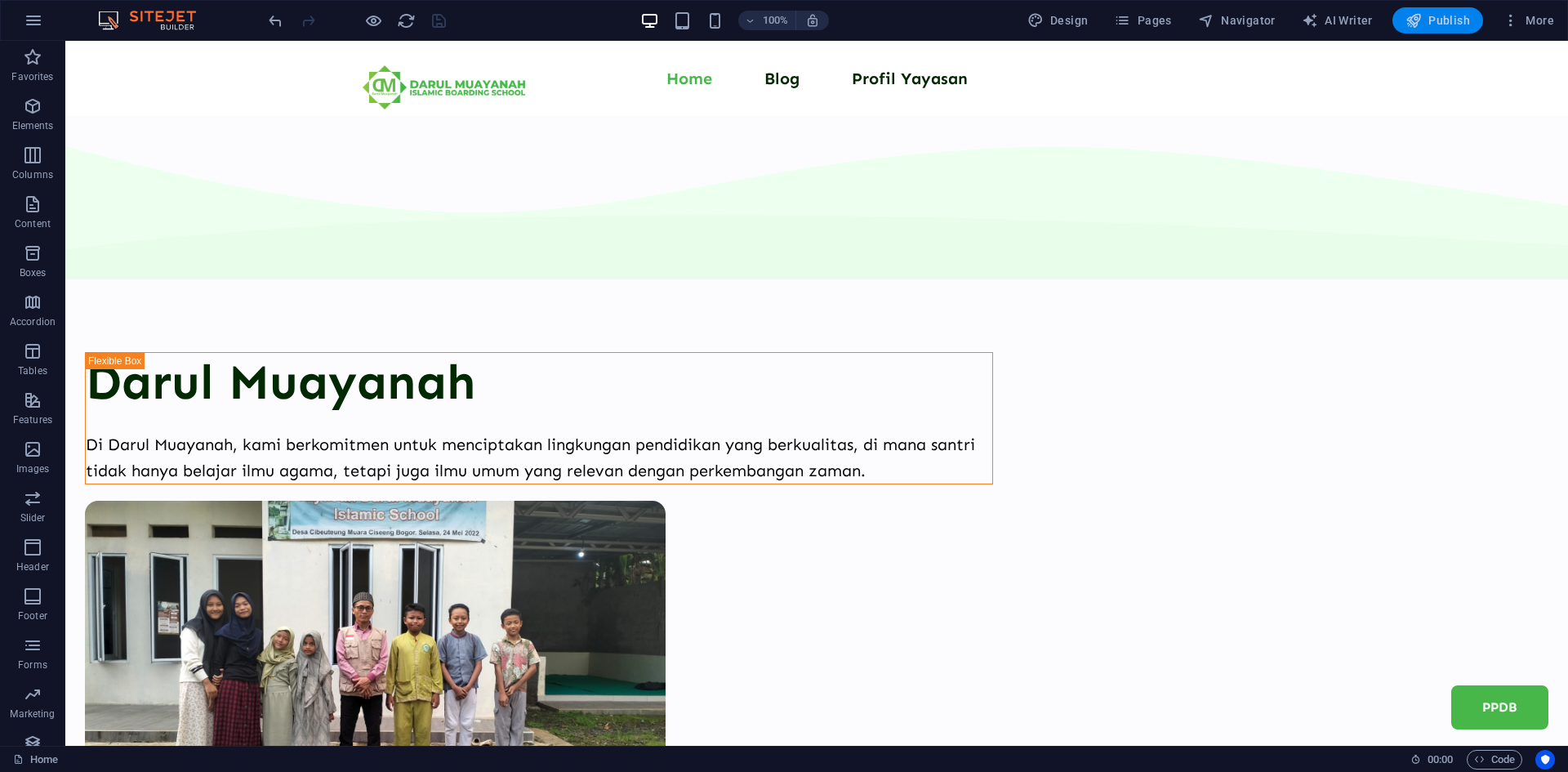
click at [1412, 19] on icon "button" at bounding box center [1414, 20] width 17 height 17
